Goal: Information Seeking & Learning: Find specific fact

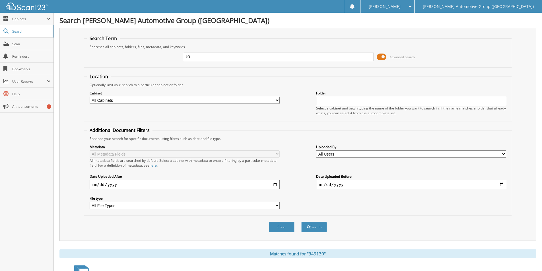
type input "k"
type input "K004314"
click at [301, 222] on button "Search" at bounding box center [314, 227] width 26 height 11
drag, startPoint x: 209, startPoint y: 54, endPoint x: 161, endPoint y: 55, distance: 48.3
click at [161, 55] on div "K004314 Advanced Search" at bounding box center [298, 56] width 422 height 15
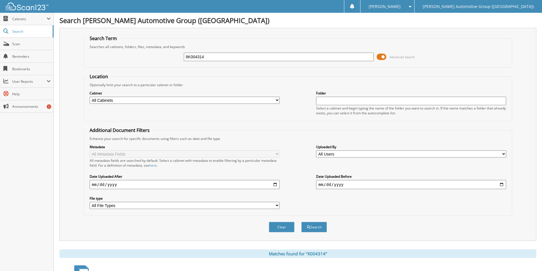
type input "8K004314"
click at [301, 222] on button "Search" at bounding box center [314, 227] width 26 height 11
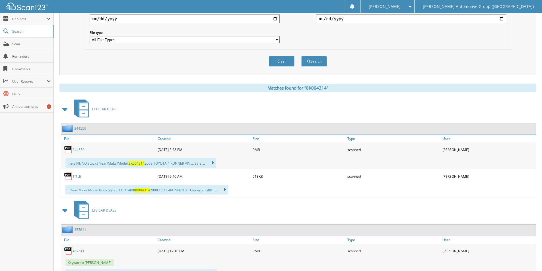
scroll to position [192, 0]
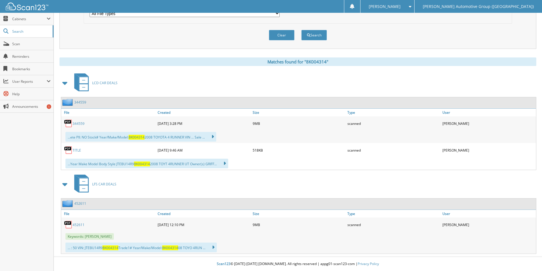
click at [75, 148] on link "TITLE" at bounding box center [76, 150] width 9 height 5
click at [78, 125] on link "344559" at bounding box center [78, 123] width 12 height 5
drag, startPoint x: 225, startPoint y: 32, endPoint x: 221, endPoint y: 30, distance: 4.4
click at [225, 32] on div "Clear Search" at bounding box center [298, 35] width 428 height 23
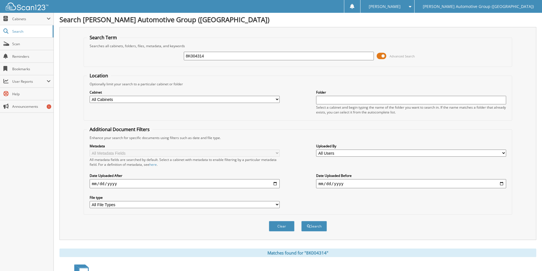
scroll to position [0, 0]
drag, startPoint x: 217, startPoint y: 54, endPoint x: 160, endPoint y: 52, distance: 56.3
click at [161, 52] on div "8K004314 Advanced Search" at bounding box center [298, 56] width 422 height 15
type input "REF46840"
click at [301, 222] on button "Search" at bounding box center [314, 227] width 26 height 11
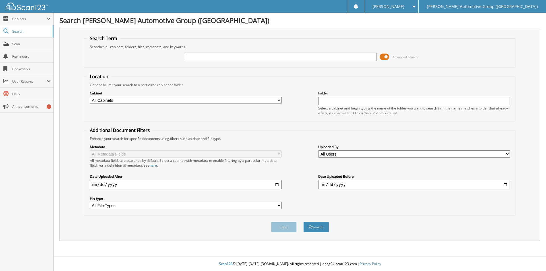
click at [199, 56] on input "text" at bounding box center [281, 57] width 192 height 9
type input "REF01135"
click at [303, 222] on button "Search" at bounding box center [316, 227] width 26 height 11
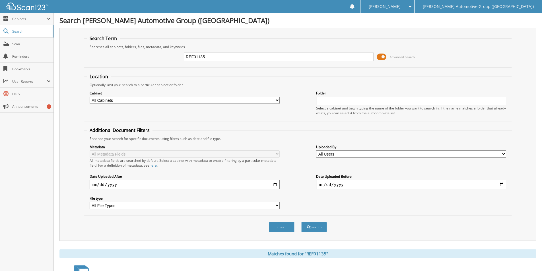
scroll to position [124, 0]
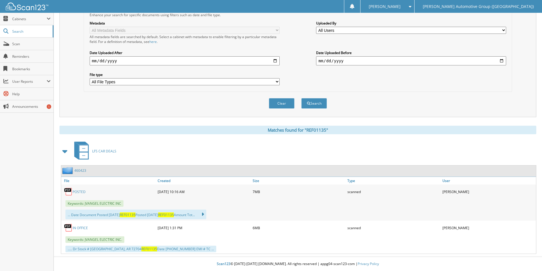
click at [82, 170] on link "460423" at bounding box center [80, 170] width 12 height 5
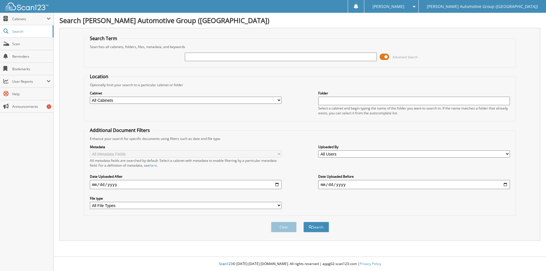
click at [215, 58] on input "text" at bounding box center [281, 57] width 192 height 9
type input "RLB08439"
click at [303, 222] on button "Search" at bounding box center [316, 227] width 26 height 11
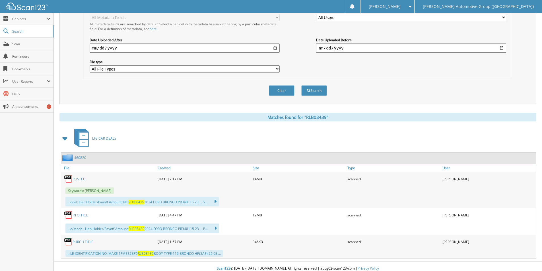
scroll to position [141, 0]
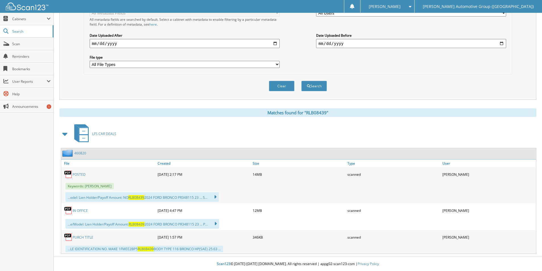
click at [81, 154] on link "460820" at bounding box center [80, 153] width 12 height 5
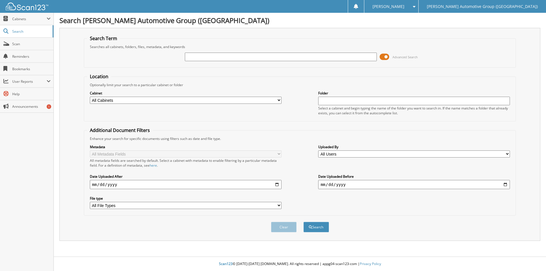
click at [193, 56] on input "text" at bounding box center [281, 57] width 192 height 9
type input "SFB02642"
click at [303, 222] on button "Search" at bounding box center [316, 227] width 26 height 11
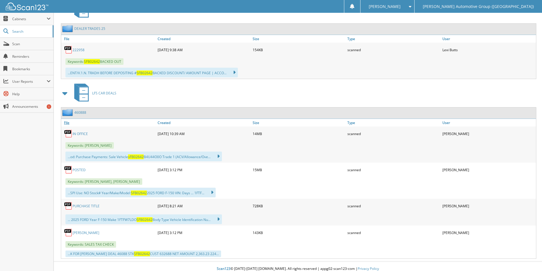
scroll to position [271, 0]
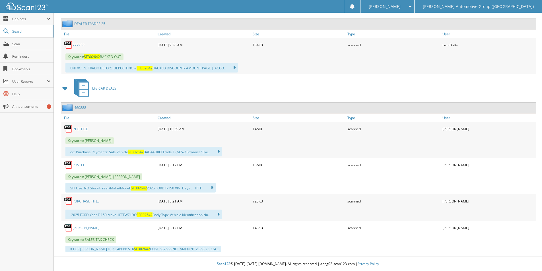
click at [79, 107] on link "460888" at bounding box center [80, 107] width 12 height 5
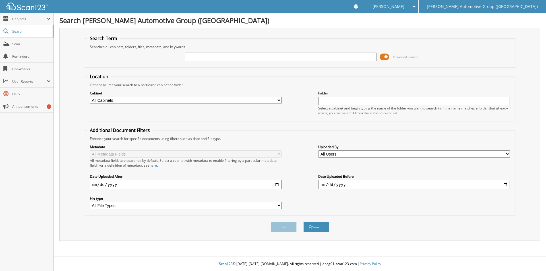
click at [281, 59] on input "text" at bounding box center [281, 57] width 192 height 9
type input "s"
type input "SRE48409"
click at [303, 222] on button "Search" at bounding box center [316, 227] width 26 height 11
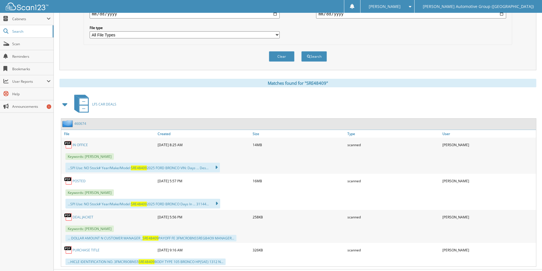
scroll to position [184, 0]
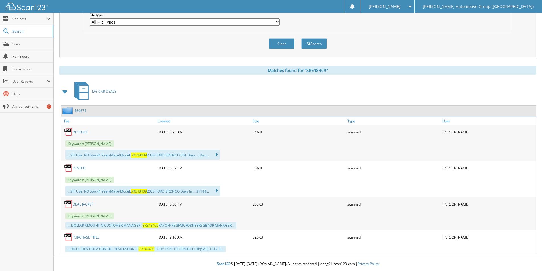
click at [81, 110] on link "460674" at bounding box center [80, 110] width 12 height 5
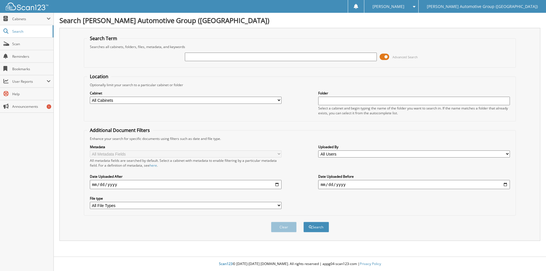
click at [217, 55] on input "text" at bounding box center [281, 57] width 192 height 9
type input "N0102546"
click at [326, 230] on button "Search" at bounding box center [316, 227] width 26 height 11
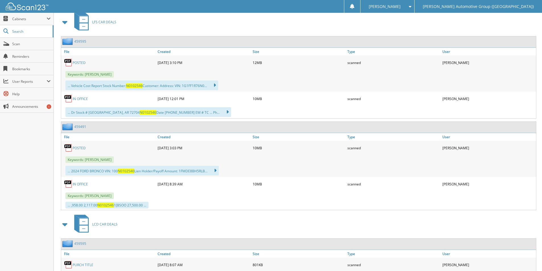
scroll to position [256, 0]
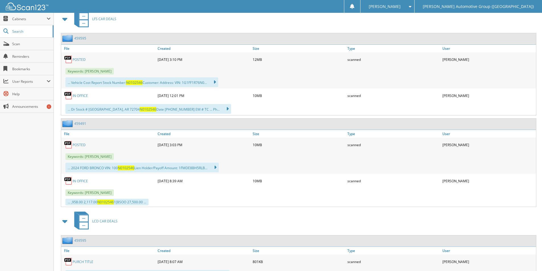
click at [77, 38] on link "459595" at bounding box center [80, 38] width 12 height 5
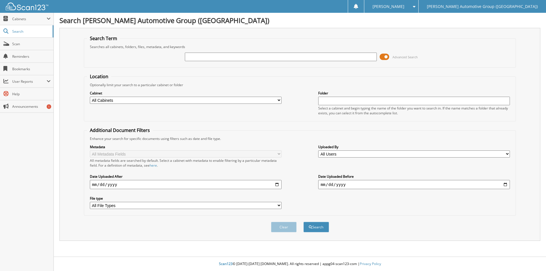
click at [220, 58] on input "text" at bounding box center [281, 57] width 192 height 9
type input "ND502409"
click at [303, 222] on button "Search" at bounding box center [316, 227] width 26 height 11
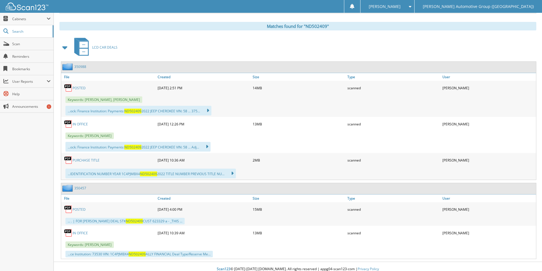
scroll to position [233, 0]
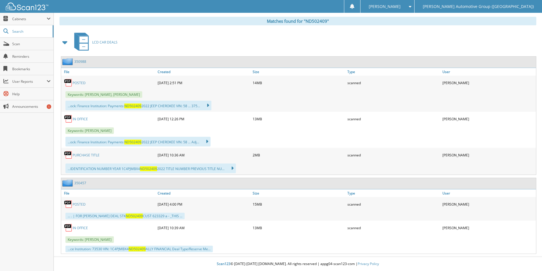
click at [83, 62] on link "350988" at bounding box center [80, 61] width 12 height 5
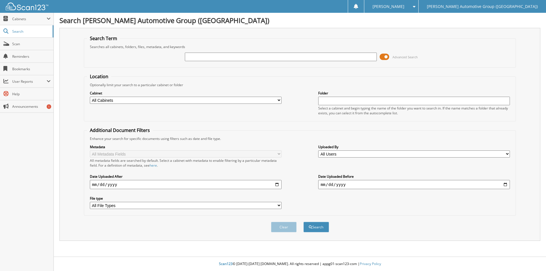
click at [207, 55] on input "text" at bounding box center [281, 57] width 192 height 9
type input "SS506376"
click at [303, 222] on button "Search" at bounding box center [316, 227] width 26 height 11
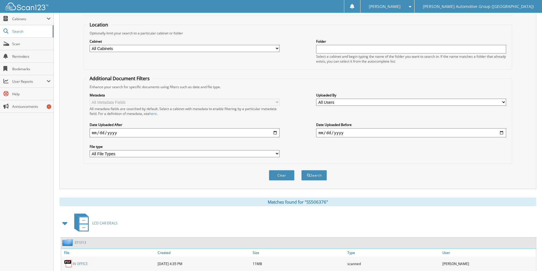
scroll to position [115, 0]
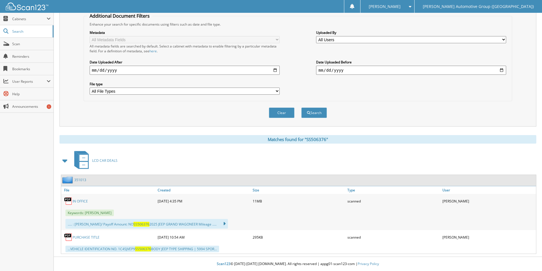
click at [81, 178] on link "351013" at bounding box center [80, 179] width 12 height 5
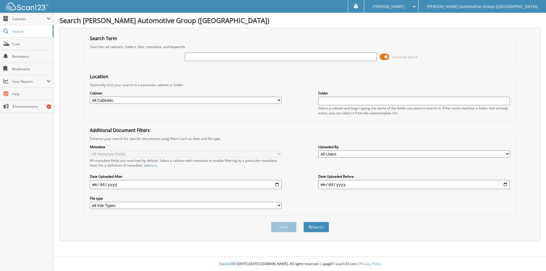
click at [212, 59] on input "text" at bounding box center [281, 57] width 192 height 9
type input "j"
type input "JGA51899"
click at [303, 222] on button "Search" at bounding box center [316, 227] width 26 height 11
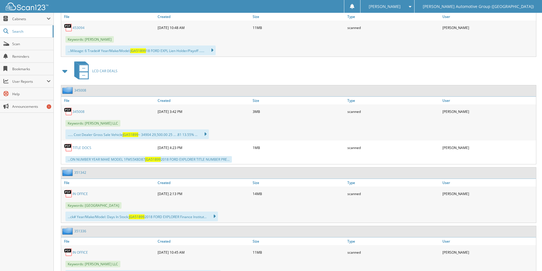
scroll to position [316, 0]
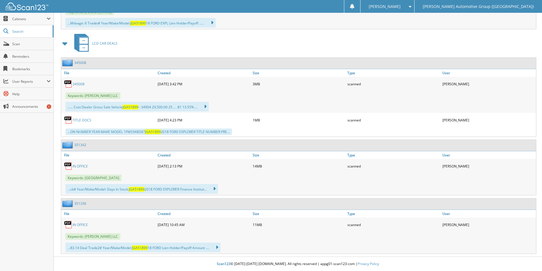
click at [82, 146] on link "351342" at bounding box center [80, 144] width 12 height 5
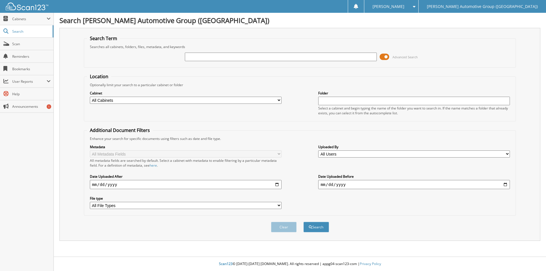
click at [214, 57] on input "text" at bounding box center [281, 57] width 192 height 9
type input "m"
type input "MN823745"
click at [303, 222] on button "Search" at bounding box center [316, 227] width 26 height 11
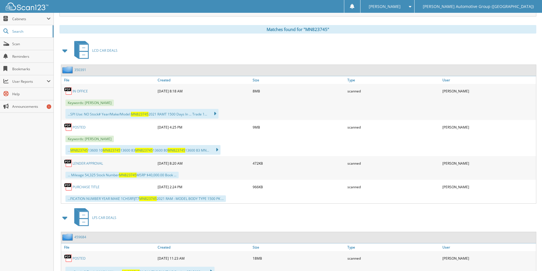
scroll to position [256, 0]
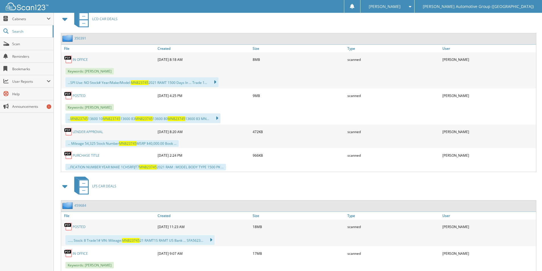
click at [76, 36] on link "350391" at bounding box center [80, 38] width 12 height 5
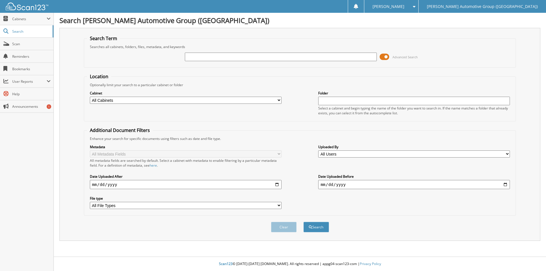
click at [258, 56] on input "text" at bounding box center [281, 57] width 192 height 9
click at [221, 59] on input "text" at bounding box center [281, 57] width 192 height 9
click at [208, 60] on input "text" at bounding box center [281, 57] width 192 height 9
click at [196, 58] on input "text" at bounding box center [281, 57] width 192 height 9
paste input "351739"
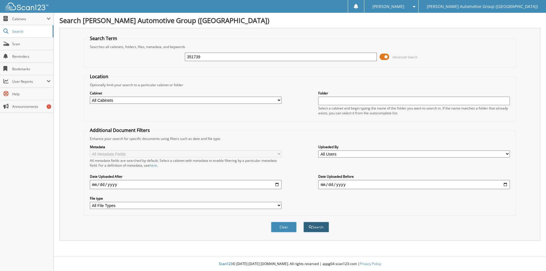
type input "351739"
click at [324, 230] on button "Search" at bounding box center [316, 227] width 26 height 11
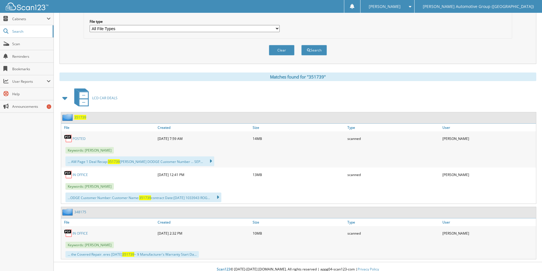
scroll to position [182, 0]
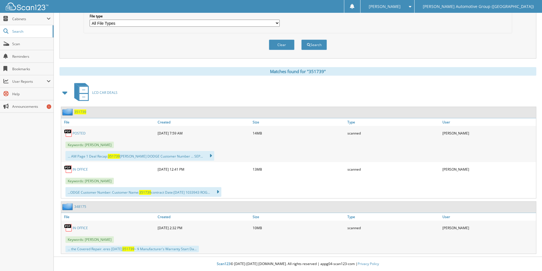
click at [79, 114] on span "351739" at bounding box center [80, 111] width 12 height 5
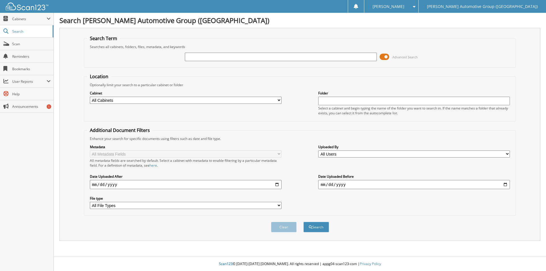
click at [200, 56] on input "text" at bounding box center [281, 57] width 192 height 9
click at [199, 61] on div at bounding box center [281, 57] width 192 height 10
click at [205, 53] on input "text" at bounding box center [281, 57] width 192 height 9
paste input "351637"
type input "351637"
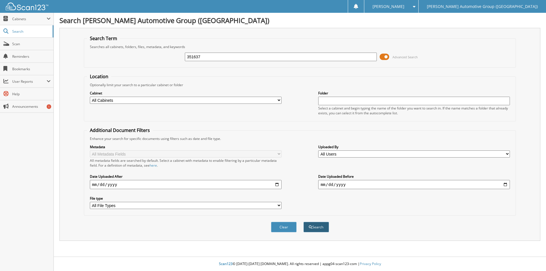
click at [321, 229] on button "Search" at bounding box center [316, 227] width 26 height 11
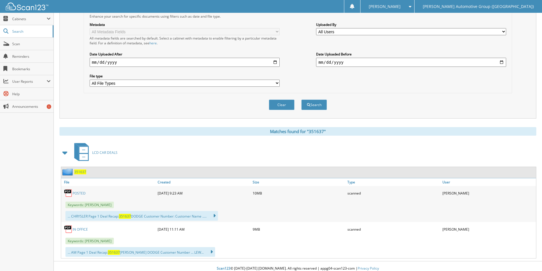
scroll to position [127, 0]
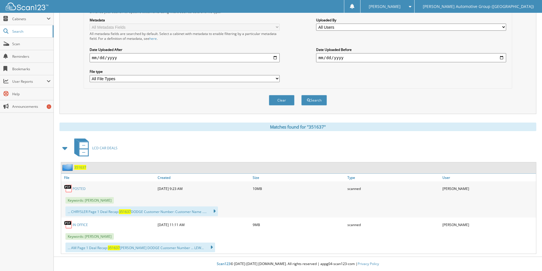
click at [80, 170] on div "351637" at bounding box center [73, 167] width 25 height 7
click at [80, 168] on span "351637" at bounding box center [80, 167] width 12 height 5
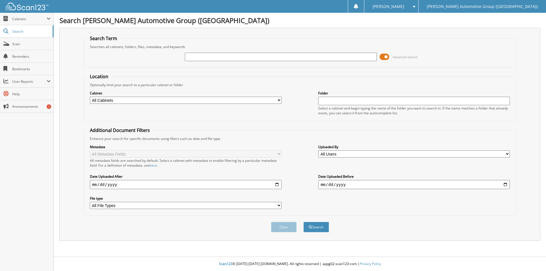
click at [204, 57] on input "text" at bounding box center [281, 57] width 192 height 9
click at [212, 54] on input "text" at bounding box center [281, 57] width 192 height 9
paste input "351659"
type input "351659"
click at [323, 231] on button "Search" at bounding box center [316, 227] width 26 height 11
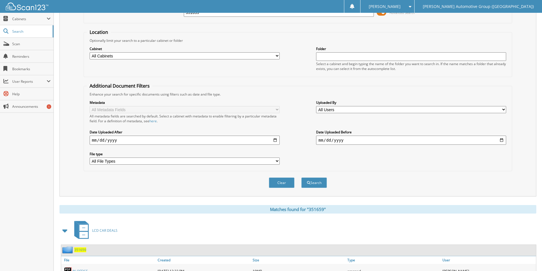
scroll to position [116, 0]
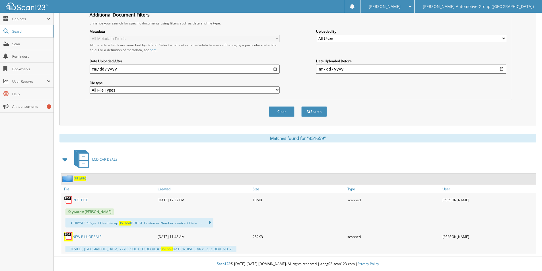
click at [84, 178] on span "351659" at bounding box center [80, 178] width 12 height 5
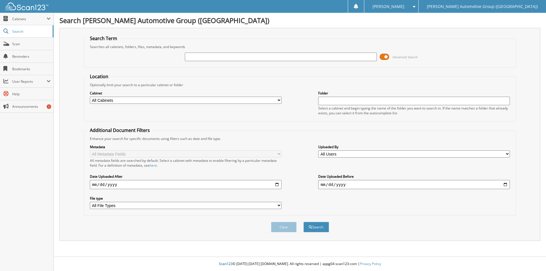
click at [204, 57] on input "text" at bounding box center [281, 57] width 192 height 9
click at [198, 59] on input "text" at bounding box center [281, 57] width 192 height 9
paste input "351583"
type input "351583"
click at [318, 225] on button "Search" at bounding box center [316, 227] width 26 height 11
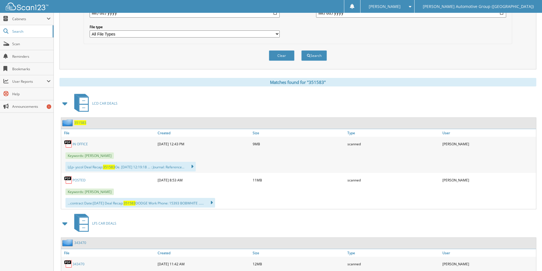
scroll to position [199, 0]
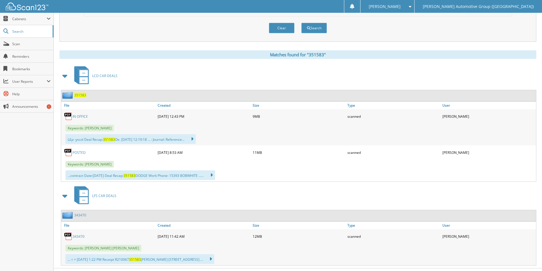
click at [80, 96] on span "351583" at bounding box center [80, 95] width 12 height 5
